Goal: Task Accomplishment & Management: Complete application form

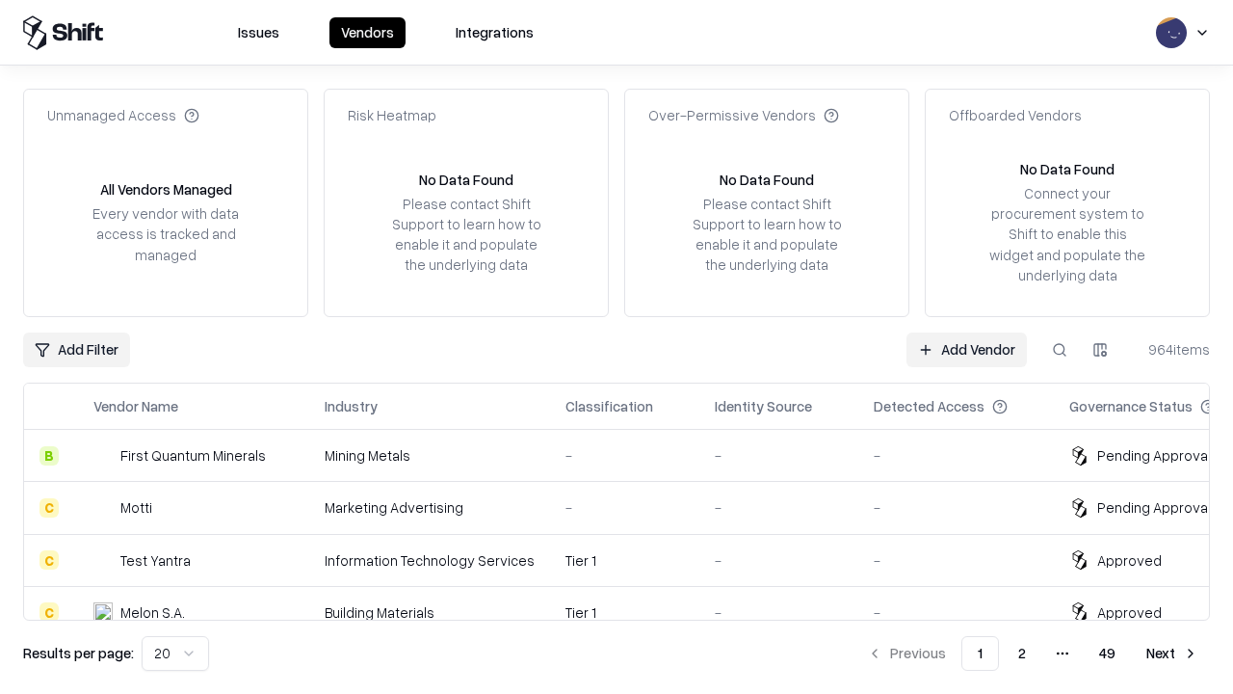
click at [966, 349] on link "Add Vendor" at bounding box center [967, 349] width 120 height 35
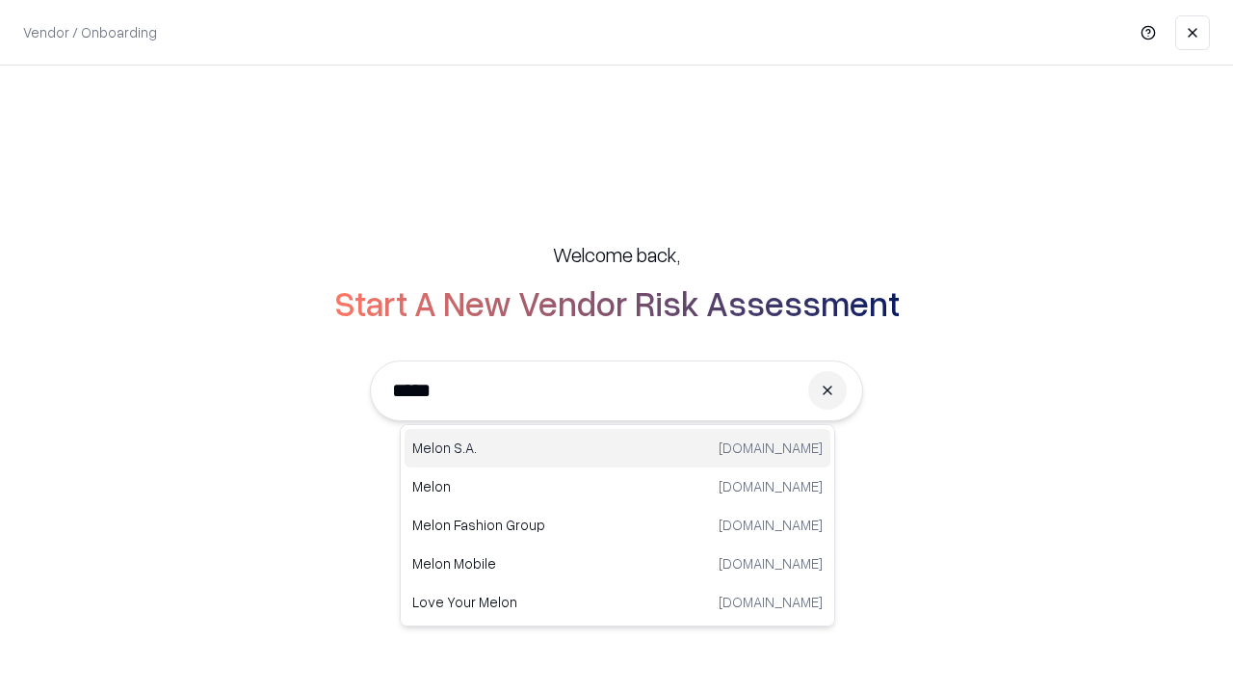
click at [618, 448] on div "Melon S.A. melon.cl" at bounding box center [618, 448] width 426 height 39
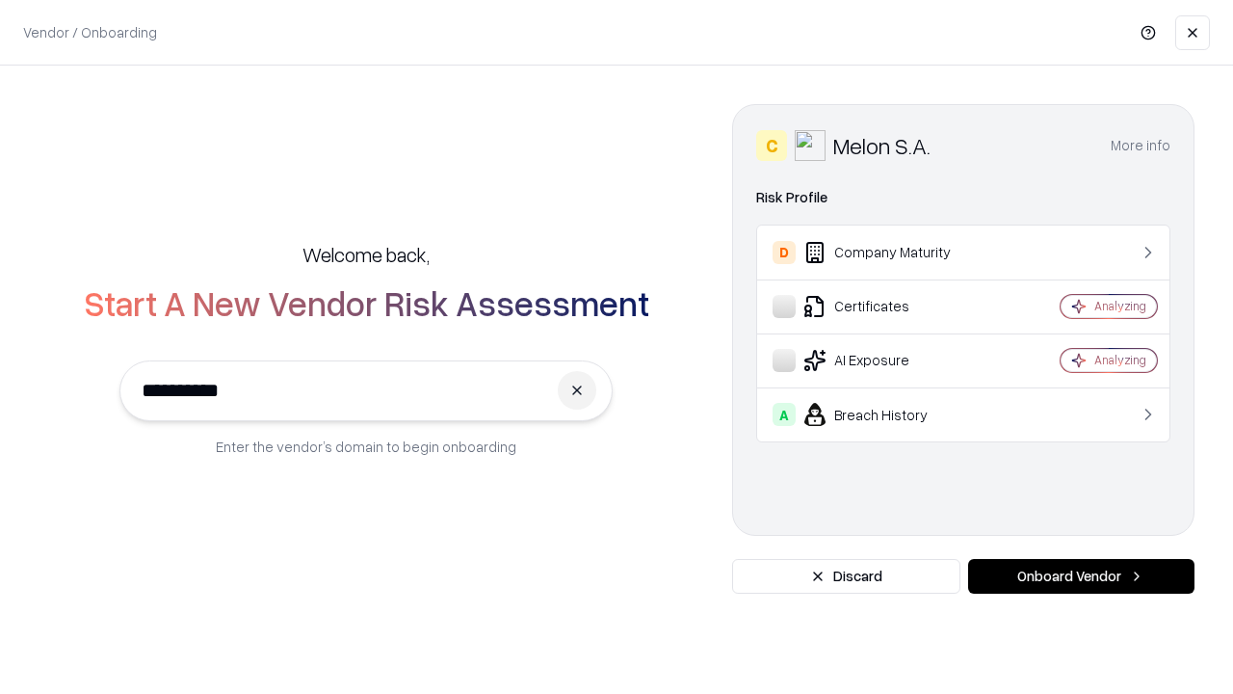
type input "**********"
click at [1081, 576] on button "Onboard Vendor" at bounding box center [1081, 576] width 226 height 35
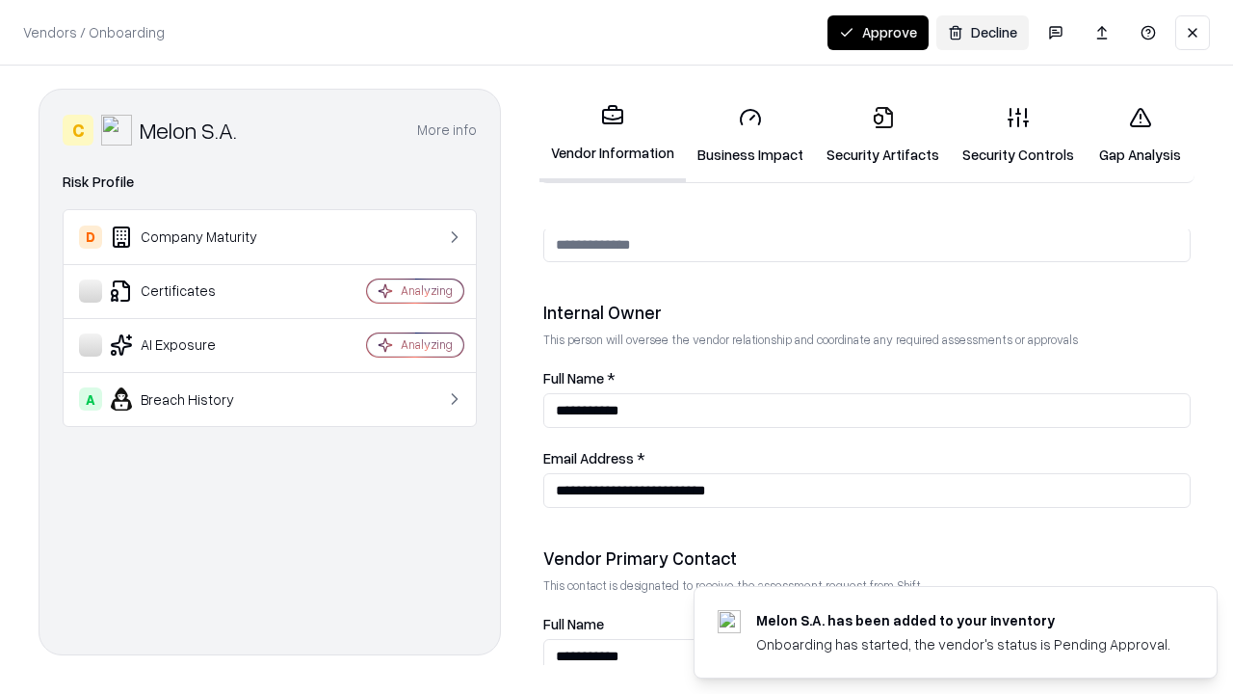
scroll to position [998, 0]
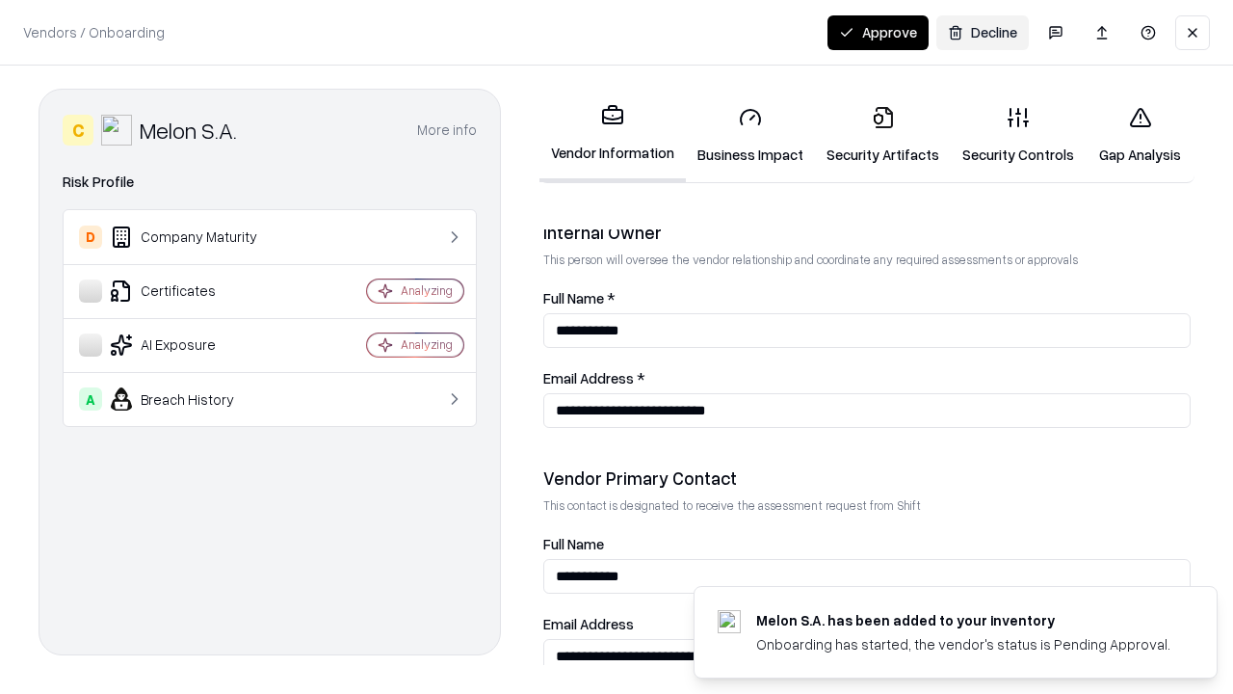
click at [750, 135] on link "Business Impact" at bounding box center [750, 136] width 129 height 90
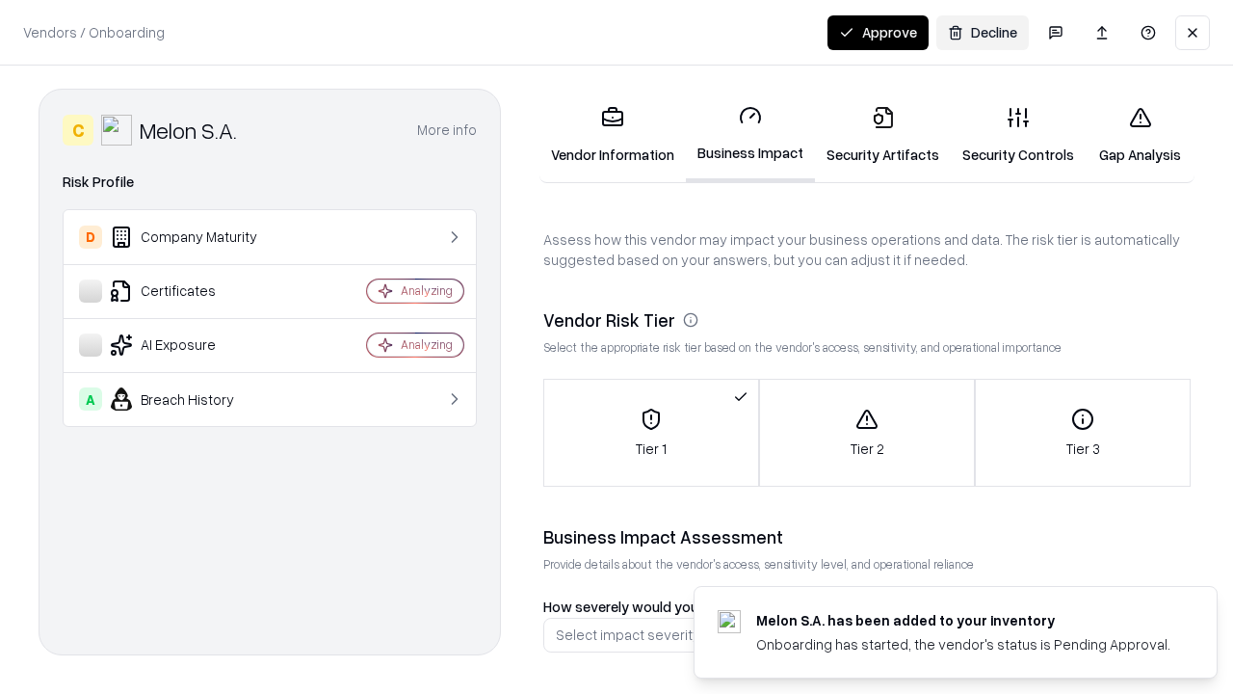
click at [882, 135] on link "Security Artifacts" at bounding box center [883, 136] width 136 height 90
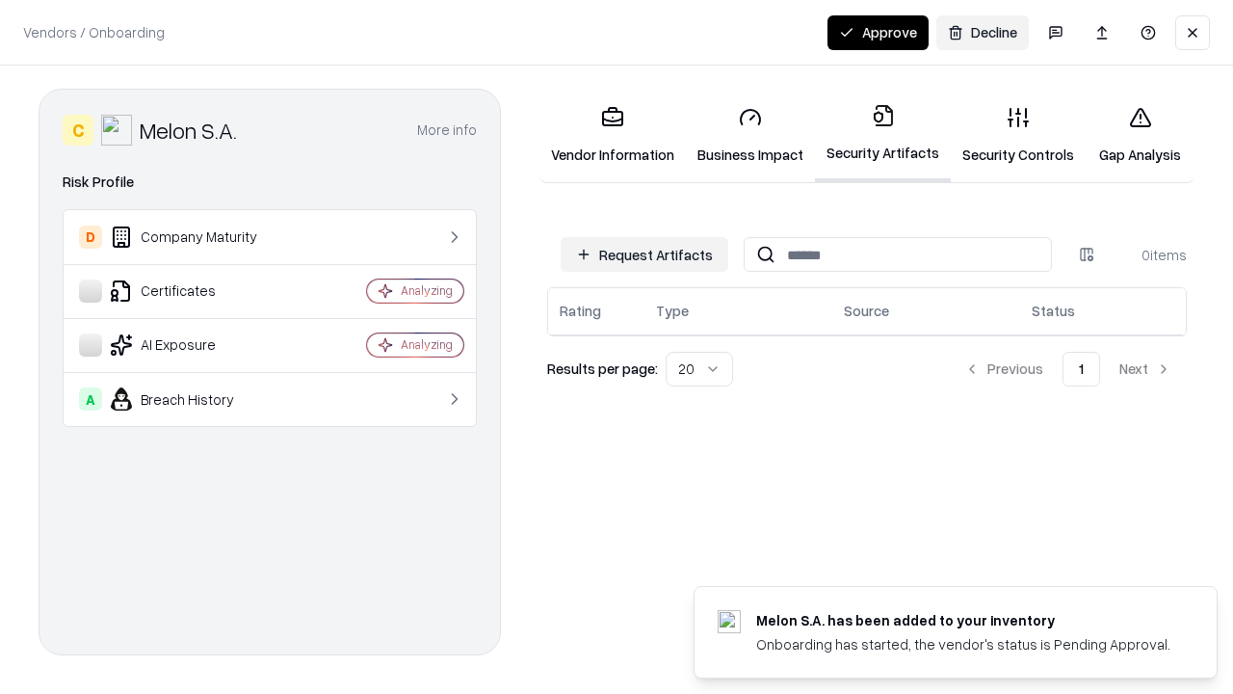
click at [645, 254] on button "Request Artifacts" at bounding box center [645, 254] width 168 height 35
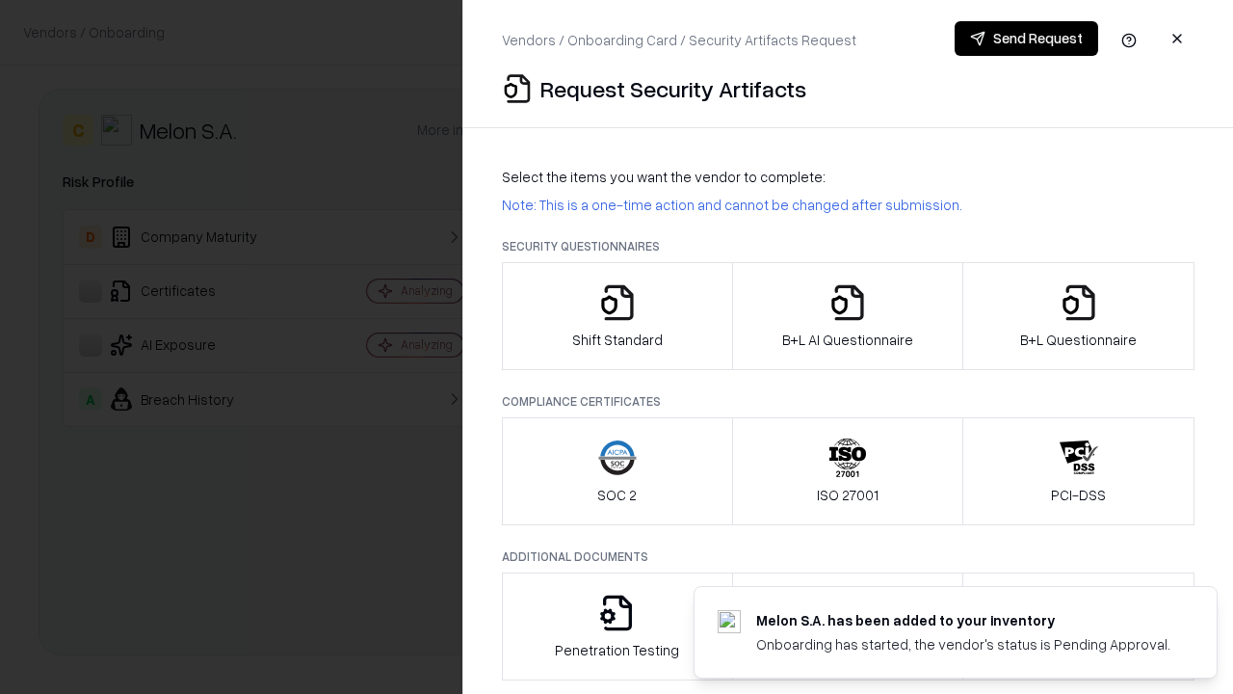
click at [617, 316] on icon "button" at bounding box center [617, 302] width 39 height 39
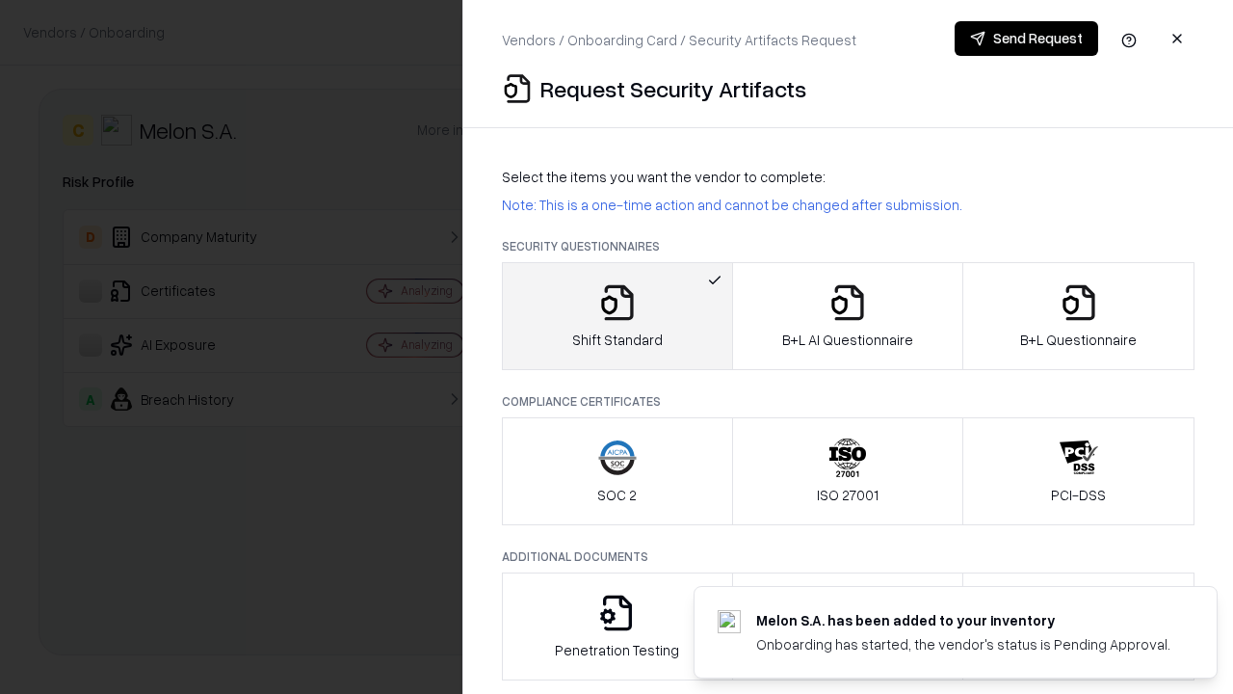
click at [1026, 39] on button "Send Request" at bounding box center [1027, 38] width 144 height 35
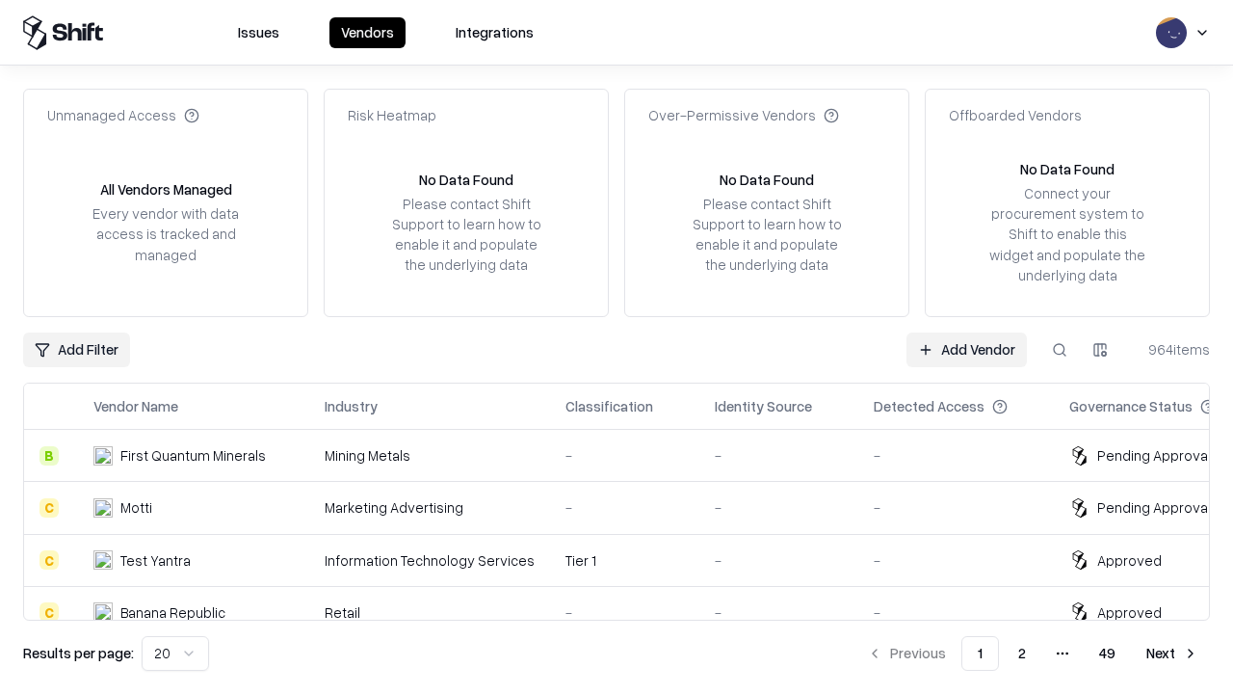
click at [1060, 349] on button at bounding box center [1059, 349] width 35 height 35
type input "**********"
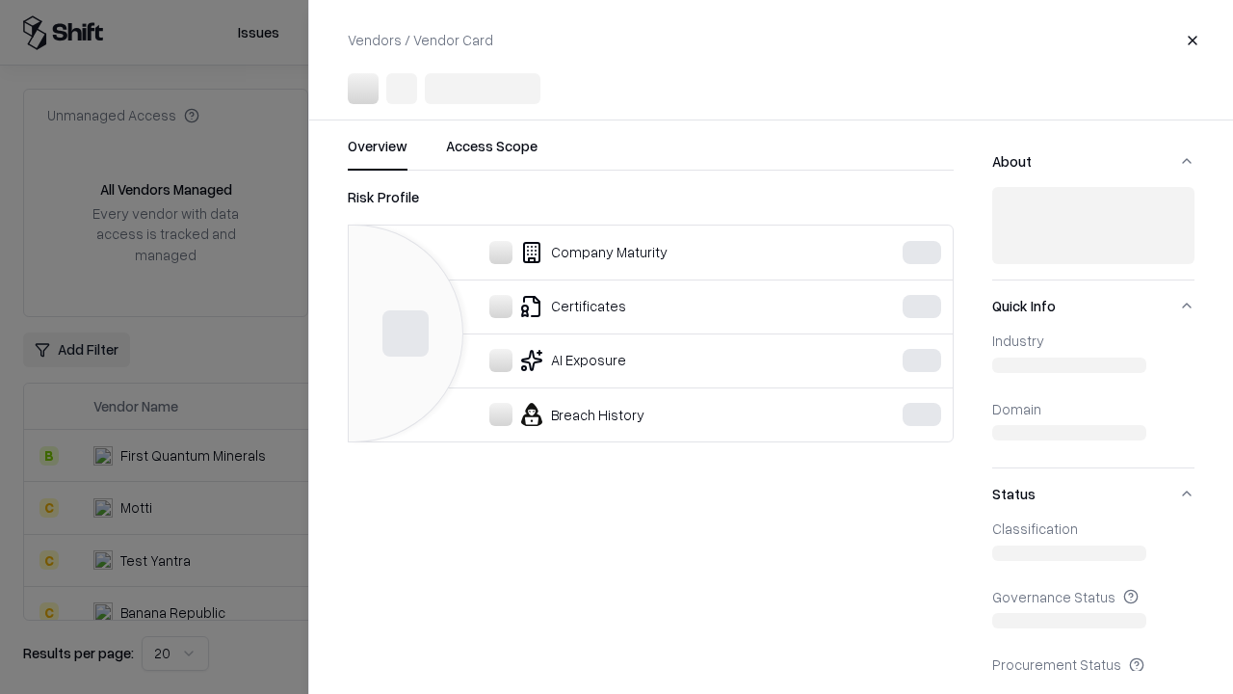
scroll to position [215, 0]
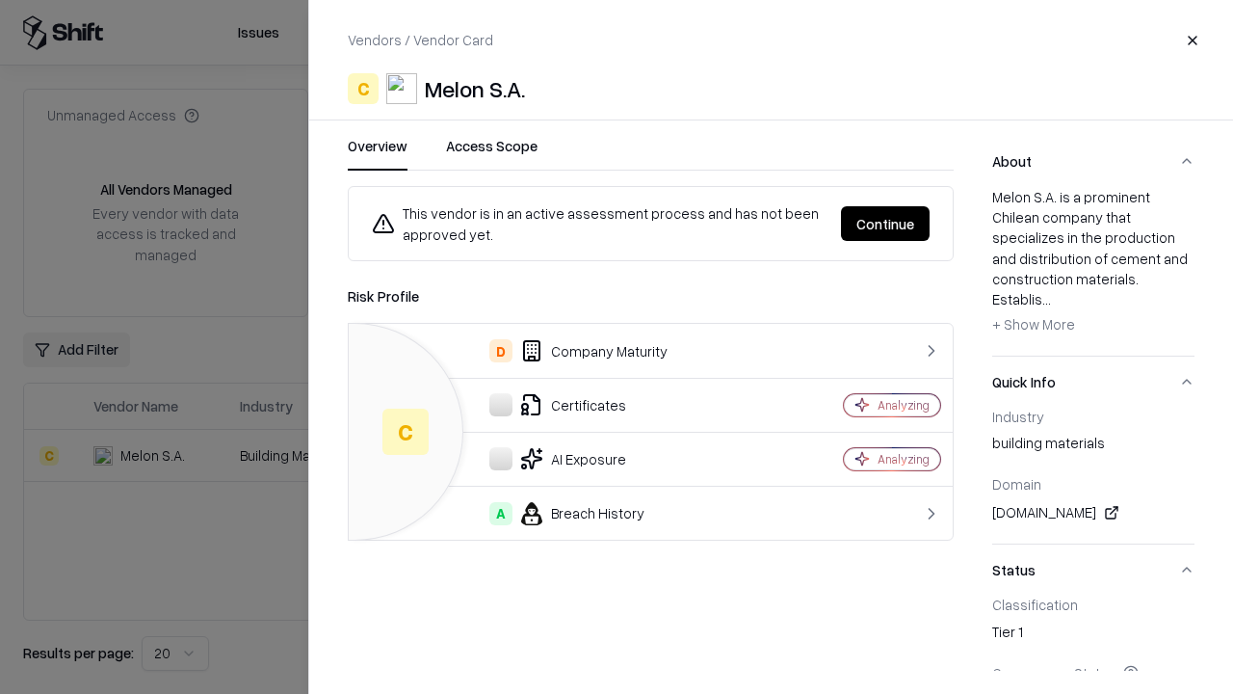
click at [885, 224] on button "Continue" at bounding box center [885, 223] width 89 height 35
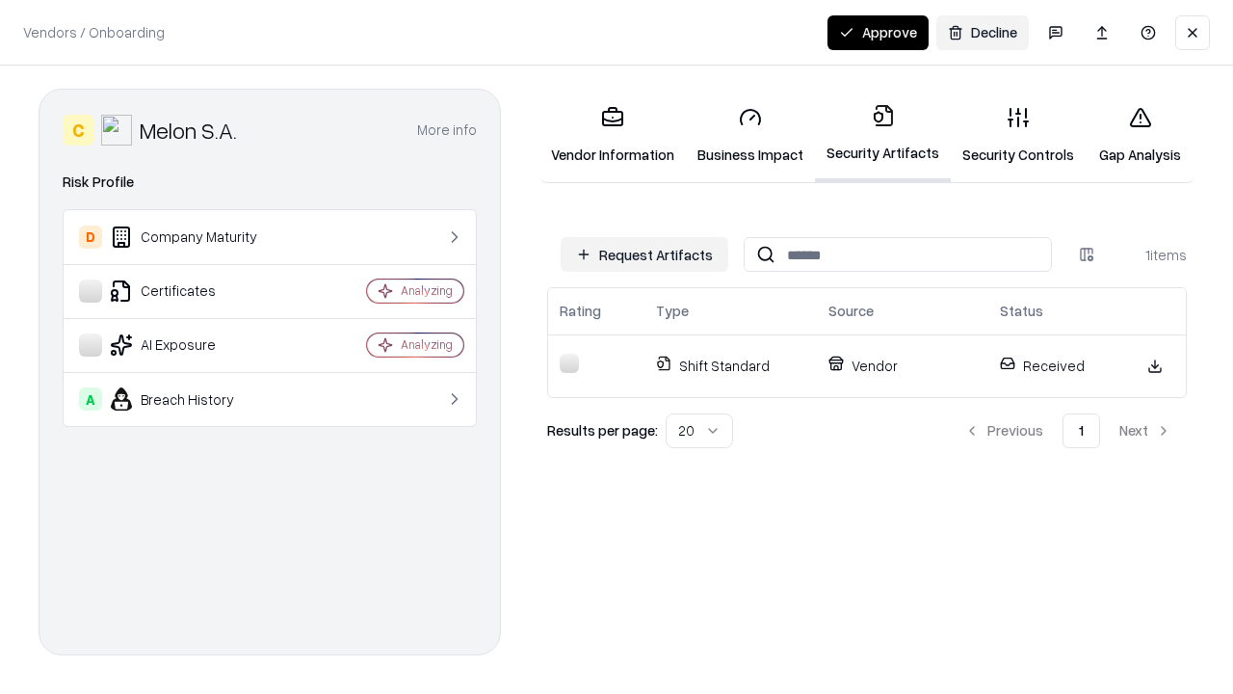
click at [1018, 135] on link "Security Controls" at bounding box center [1018, 136] width 135 height 90
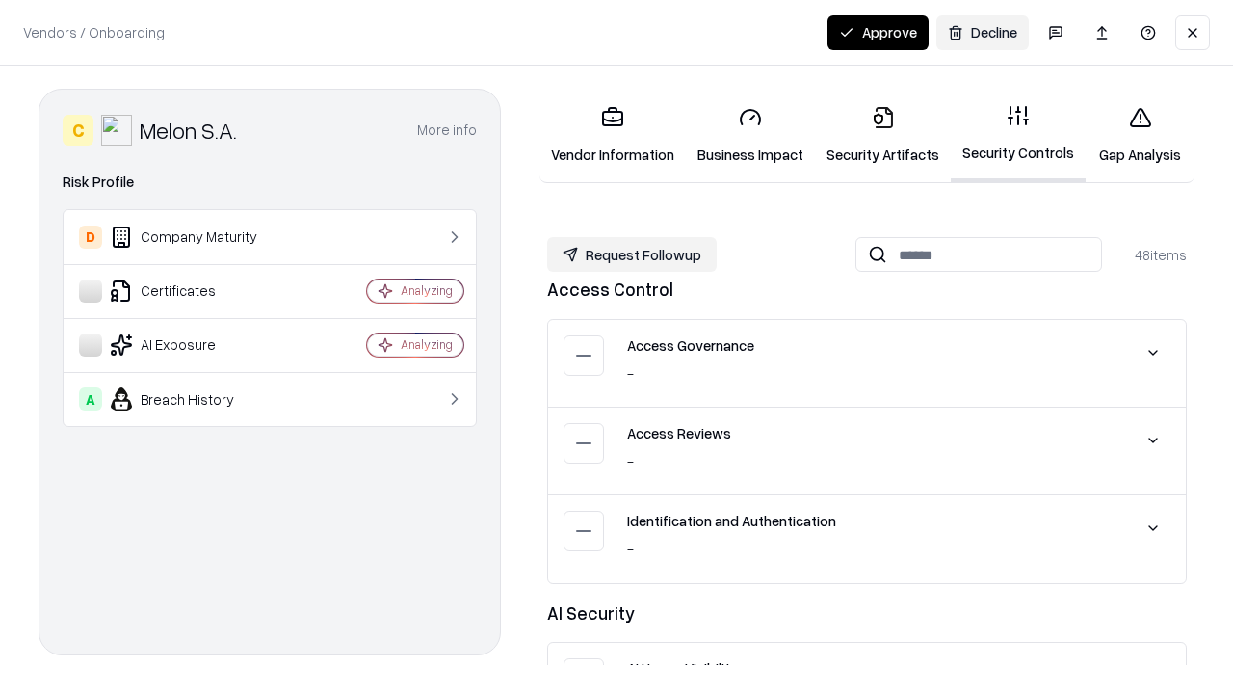
click at [632, 254] on button "Request Followup" at bounding box center [632, 254] width 170 height 35
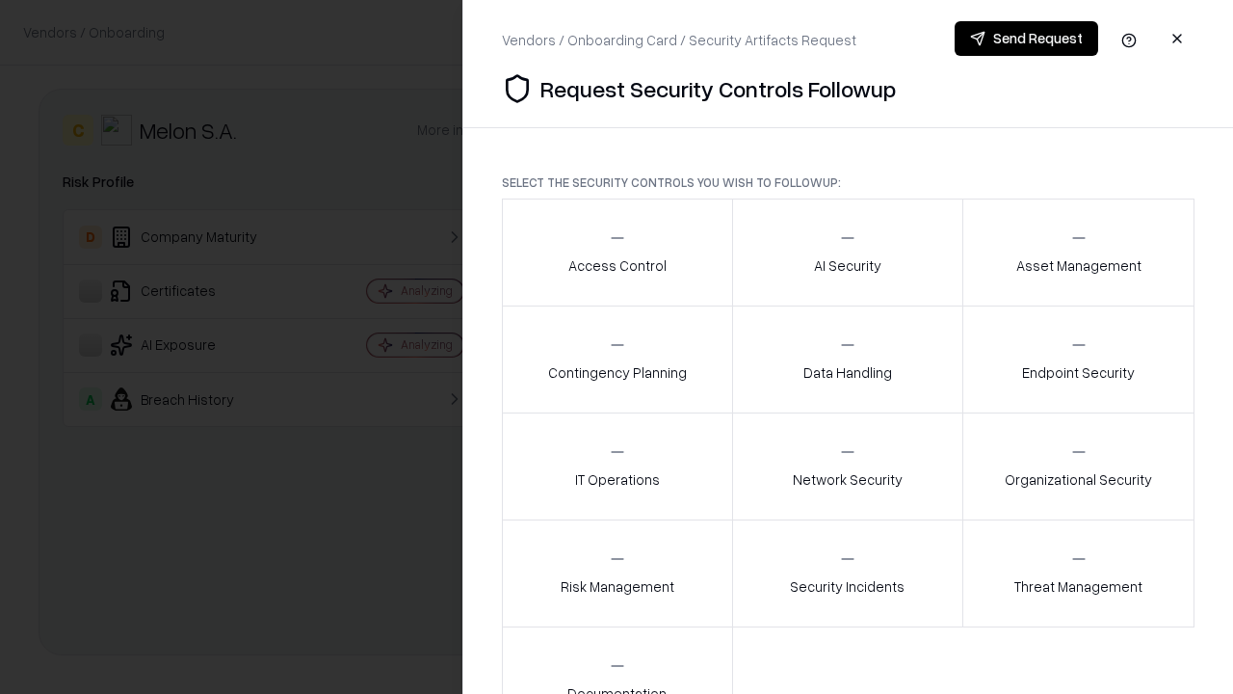
click at [617, 252] on div "Access Control" at bounding box center [617, 251] width 98 height 47
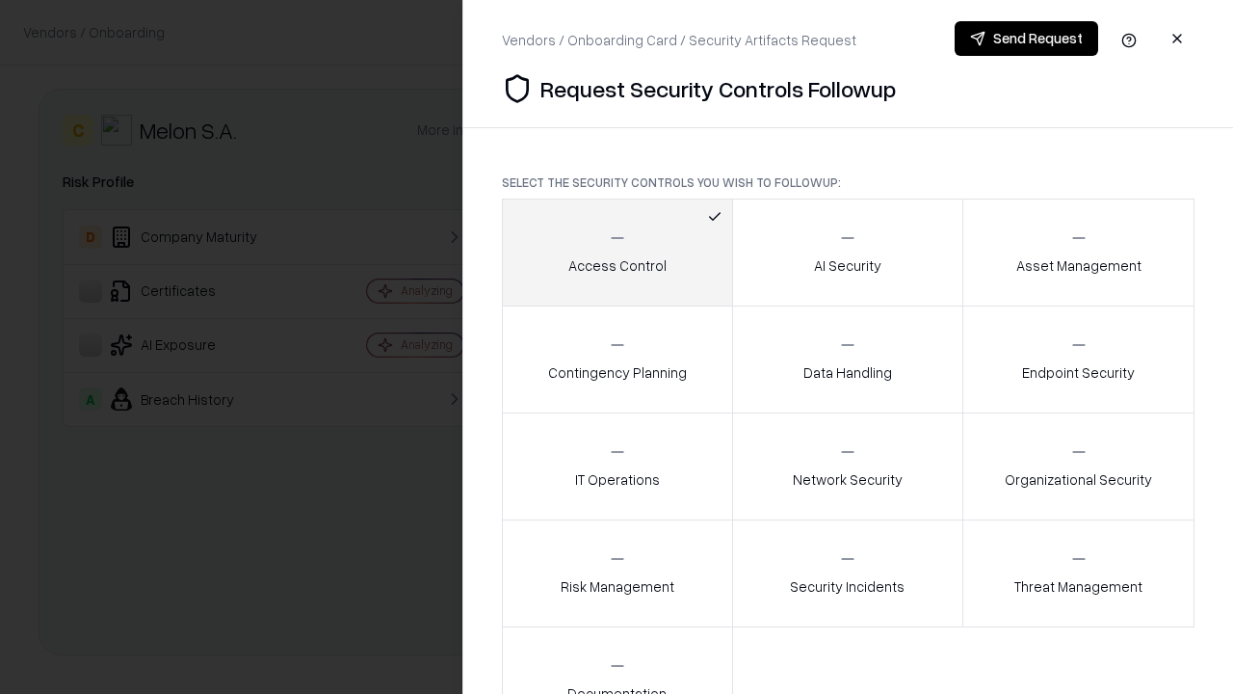
click at [1026, 39] on button "Send Request" at bounding box center [1027, 38] width 144 height 35
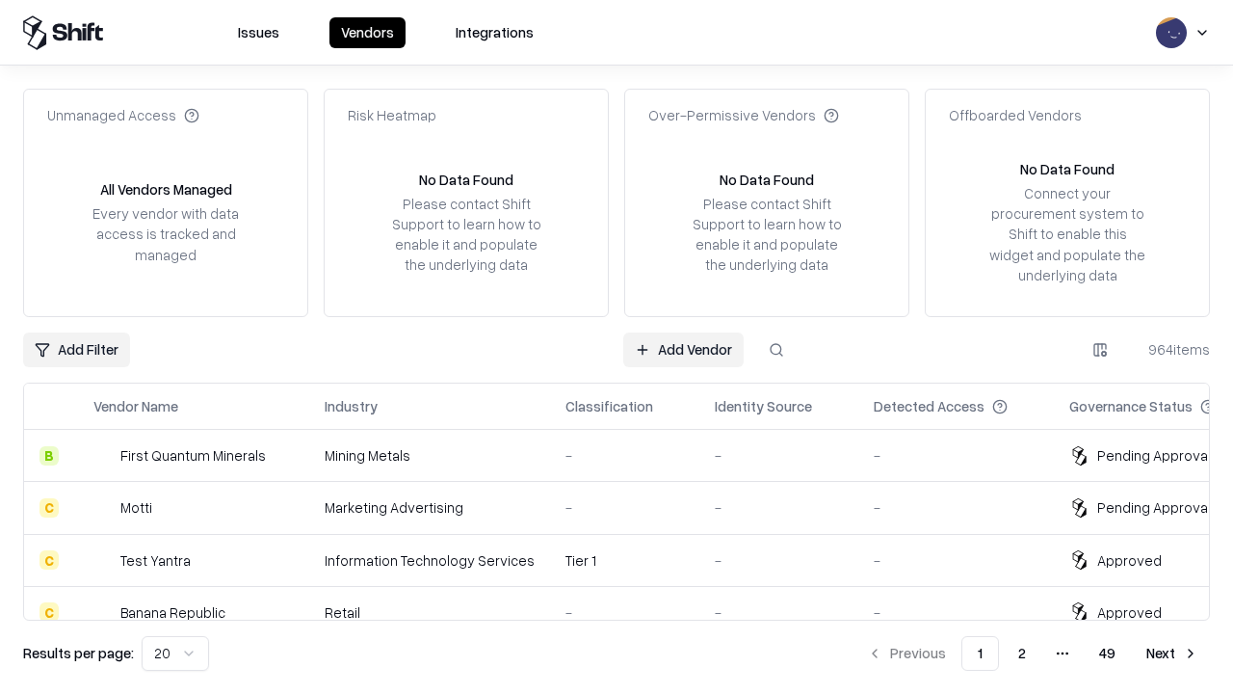
type input "**********"
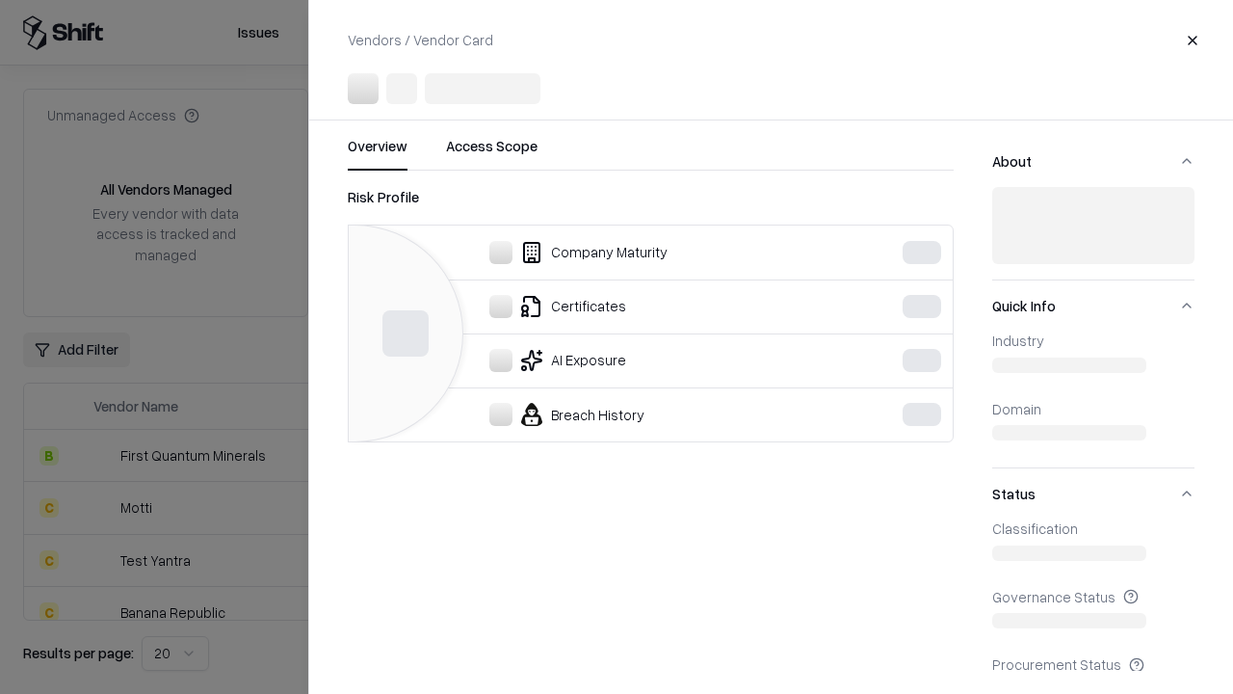
scroll to position [215, 0]
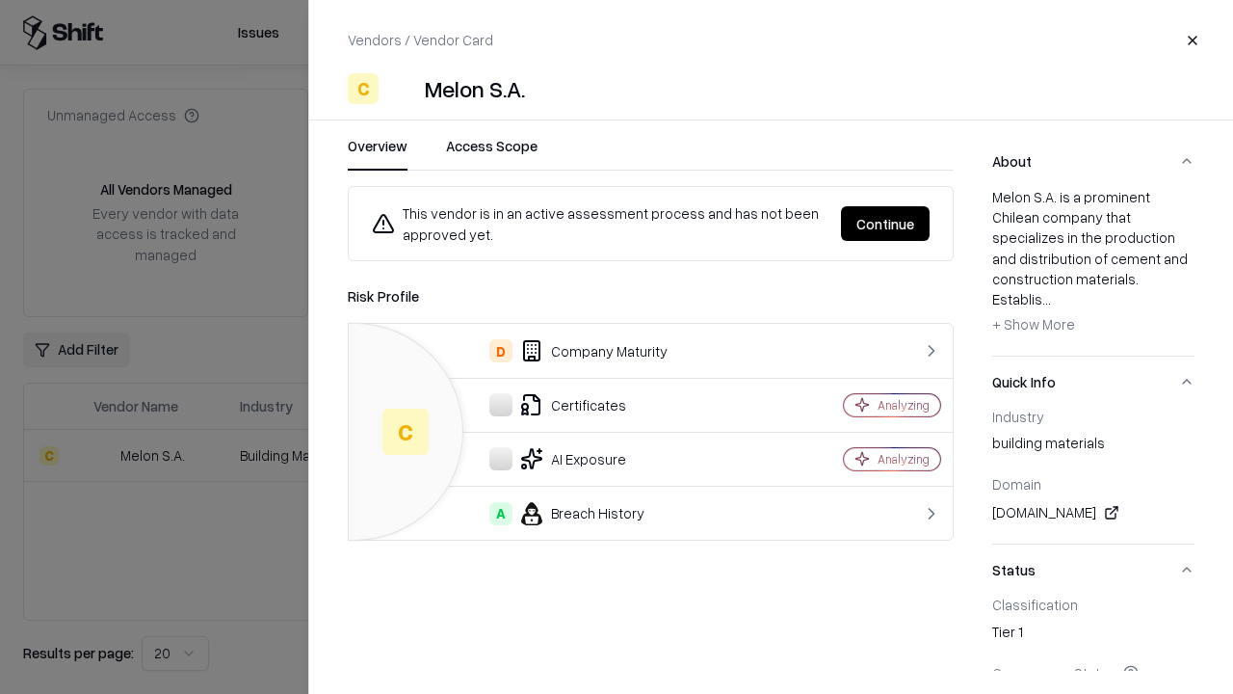
click at [885, 224] on button "Continue" at bounding box center [885, 223] width 89 height 35
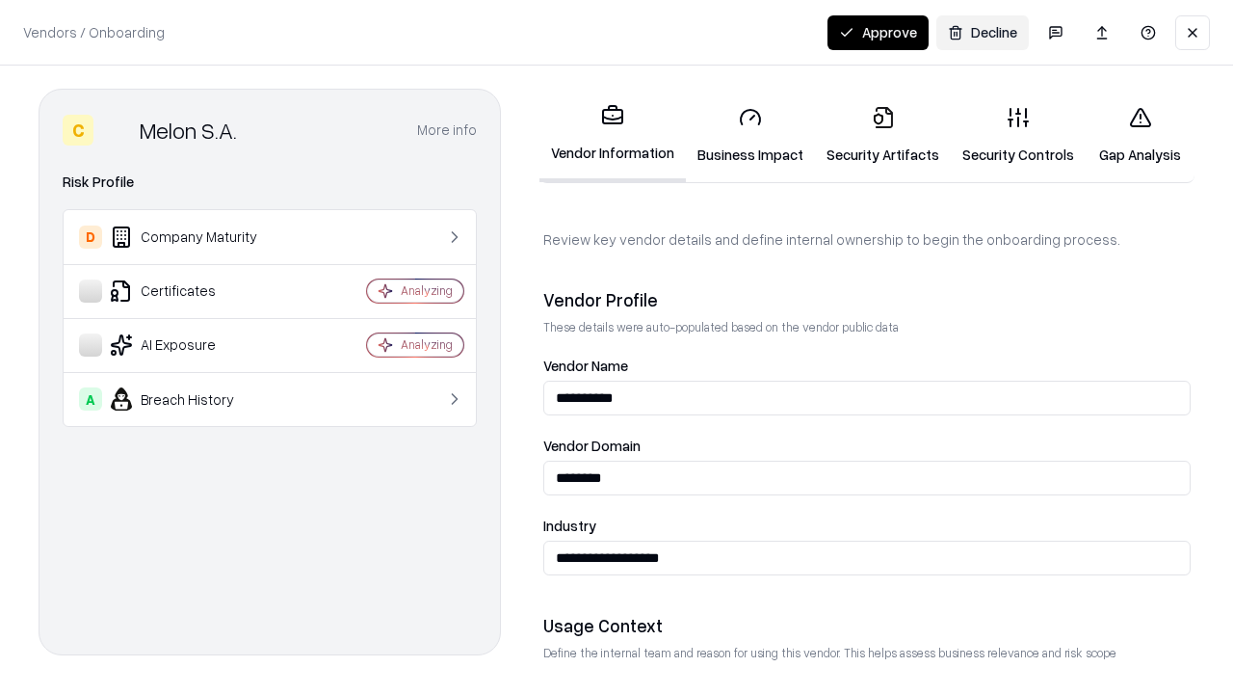
click at [878, 32] on button "Approve" at bounding box center [878, 32] width 101 height 35
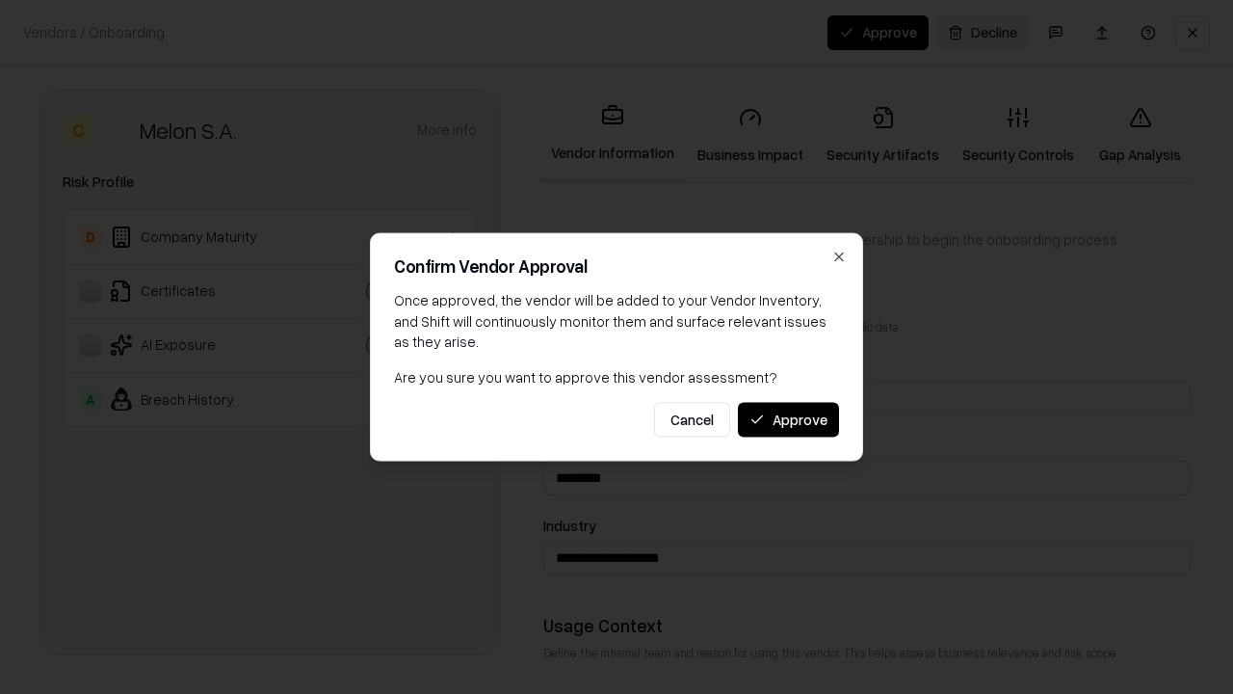
click at [788, 419] on button "Approve" at bounding box center [788, 419] width 101 height 35
